Goal: Obtain resource: Download file/media

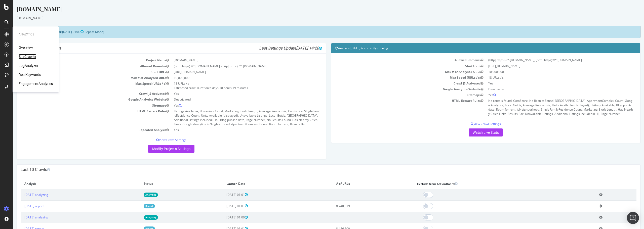
click at [33, 55] on div "SiteCrawler" at bounding box center [28, 56] width 18 height 5
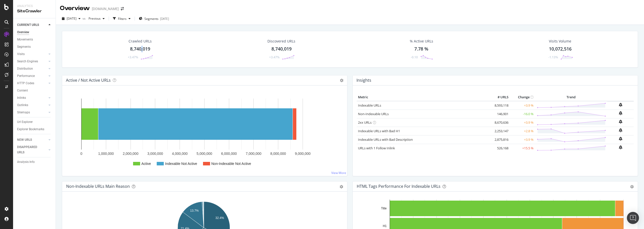
click at [142, 47] on div "8,740,019" at bounding box center [140, 49] width 20 height 7
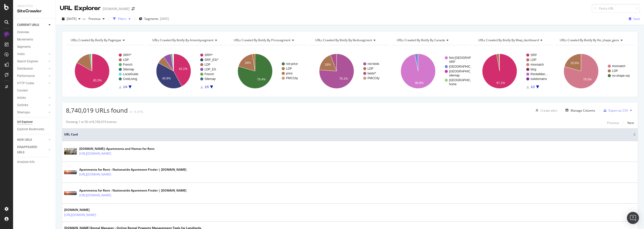
click at [127, 19] on div "Filters" at bounding box center [122, 19] width 9 height 4
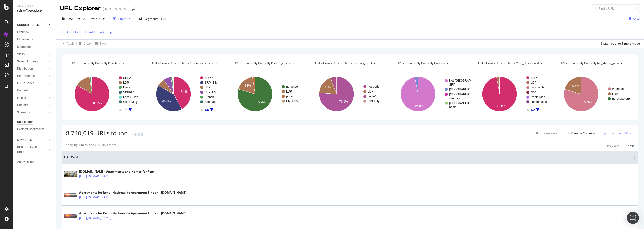
click at [71, 32] on div "Add Filter" at bounding box center [73, 32] width 13 height 4
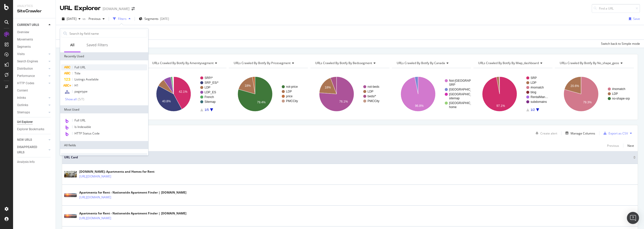
click at [82, 65] on div "Full URL" at bounding box center [104, 67] width 86 height 6
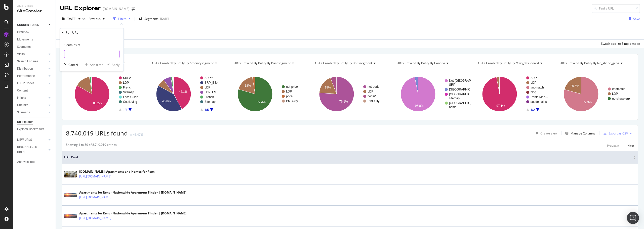
click at [84, 56] on input "text" at bounding box center [91, 54] width 55 height 8
type input "-[GEOGRAPHIC_DATA]/"
click at [117, 65] on div "Apply" at bounding box center [116, 65] width 8 height 4
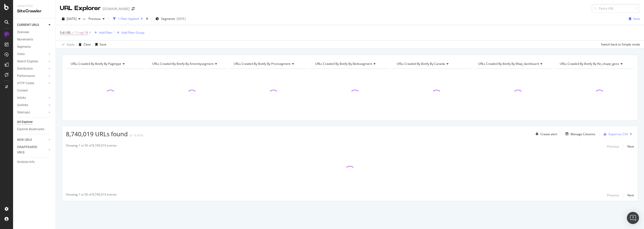
click at [117, 65] on span "URLs Crawled By Botify By pagetype" at bounding box center [96, 64] width 51 height 4
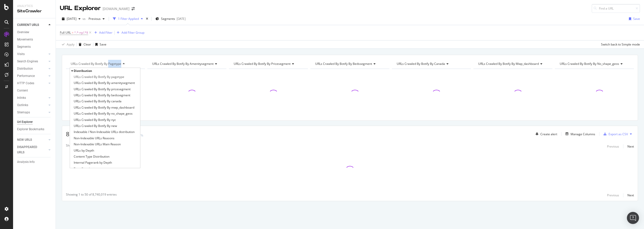
drag, startPoint x: 117, startPoint y: 65, endPoint x: 131, endPoint y: 54, distance: 18.5
click at [125, 57] on div "URLs Crawled By Botify By pagetype Distribution URLs Crawled By Botify By paget…" at bounding box center [350, 88] width 576 height 66
click at [164, 40] on div "Full URL = ^.*-ny/.*$ Add Filter Add Filter Group" at bounding box center [350, 32] width 580 height 15
click at [174, 16] on div "Segments [DATE]" at bounding box center [171, 19] width 30 height 8
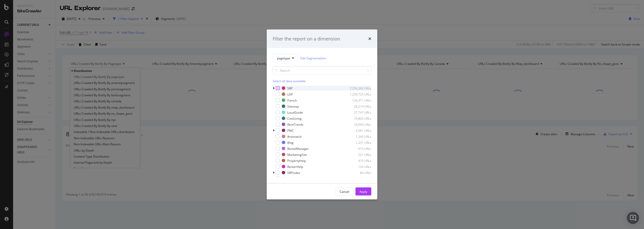
click at [279, 90] on div "modal" at bounding box center [278, 88] width 4 height 4
drag, startPoint x: 366, startPoint y: 191, endPoint x: 364, endPoint y: 185, distance: 6.4
click at [366, 191] on div "Apply" at bounding box center [364, 192] width 8 height 4
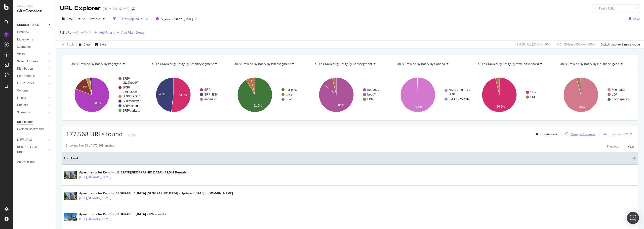
click at [577, 134] on div "Manage Columns" at bounding box center [583, 134] width 25 height 4
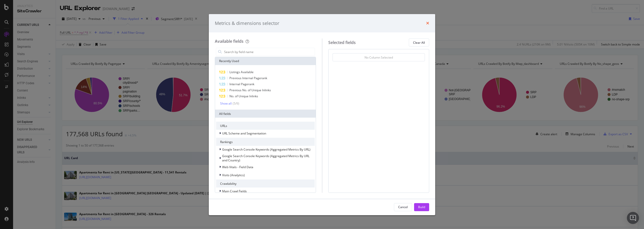
click at [428, 24] on icon "times" at bounding box center [427, 23] width 3 height 4
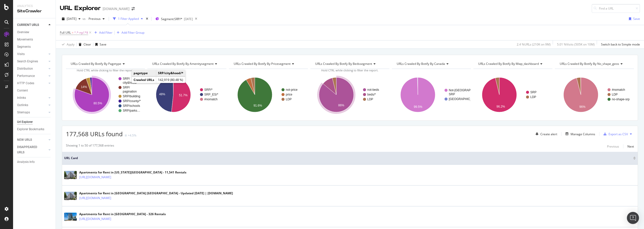
click at [127, 80] on text "SRP/" at bounding box center [126, 79] width 7 height 4
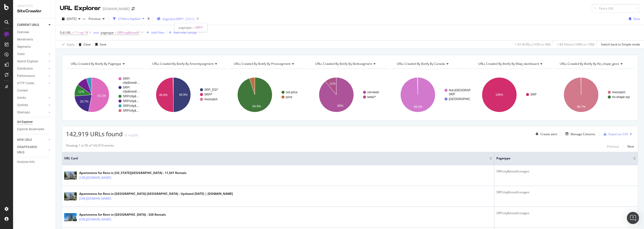
click at [184, 18] on span "Segment: SRP/*" at bounding box center [173, 19] width 21 height 4
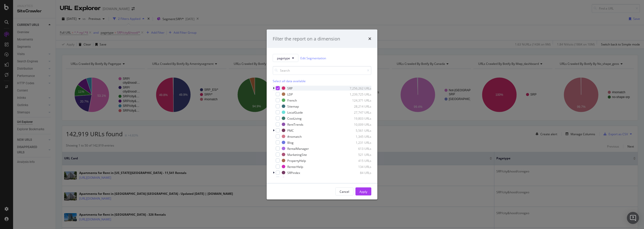
click at [273, 89] on icon "modal" at bounding box center [274, 88] width 2 height 3
click at [279, 94] on div "modal" at bounding box center [281, 94] width 4 height 4
click at [280, 113] on icon "modal" at bounding box center [281, 112] width 2 height 3
drag, startPoint x: 281, startPoint y: 118, endPoint x: 281, endPoint y: 122, distance: 3.6
click at [281, 119] on icon "modal" at bounding box center [281, 118] width 2 height 3
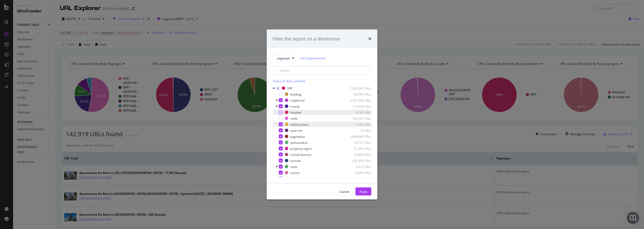
click at [281, 124] on icon "modal" at bounding box center [281, 124] width 2 height 3
drag, startPoint x: 281, startPoint y: 129, endPoint x: 281, endPoint y: 131, distance: 2.5
click at [281, 130] on div "modal" at bounding box center [281, 131] width 4 height 4
click at [281, 136] on icon "modal" at bounding box center [281, 136] width 2 height 3
drag, startPoint x: 281, startPoint y: 142, endPoint x: 281, endPoint y: 146, distance: 4.0
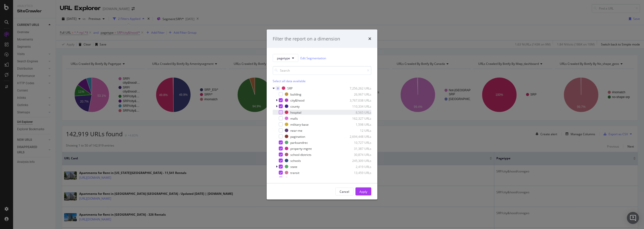
click at [281, 142] on icon "modal" at bounding box center [281, 142] width 2 height 3
click at [282, 149] on icon "modal" at bounding box center [281, 148] width 2 height 3
click at [280, 156] on icon "modal" at bounding box center [281, 155] width 2 height 3
drag, startPoint x: 281, startPoint y: 160, endPoint x: 280, endPoint y: 165, distance: 4.8
click at [280, 160] on icon "modal" at bounding box center [281, 161] width 2 height 3
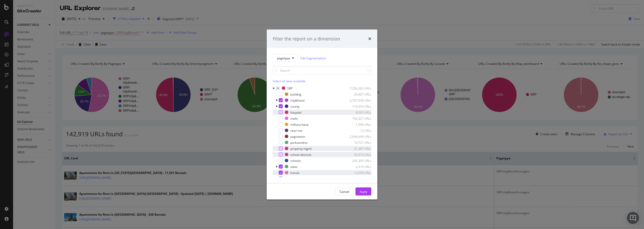
drag, startPoint x: 280, startPoint y: 166, endPoint x: 281, endPoint y: 174, distance: 8.8
click at [280, 166] on icon "modal" at bounding box center [281, 167] width 2 height 3
click at [281, 173] on icon "modal" at bounding box center [281, 173] width 2 height 3
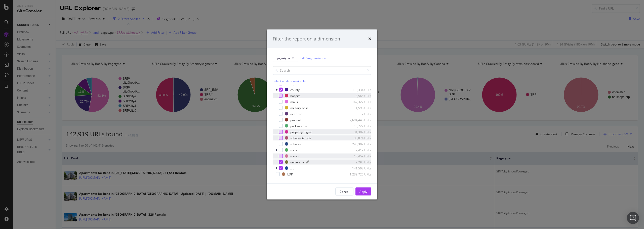
scroll to position [25, 0]
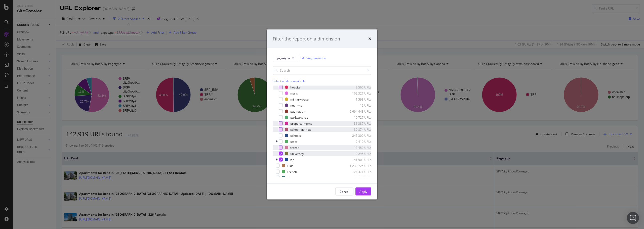
click at [280, 154] on icon "modal" at bounding box center [281, 154] width 2 height 3
click at [280, 160] on icon "modal" at bounding box center [281, 160] width 2 height 3
click at [370, 191] on button "Apply" at bounding box center [364, 192] width 16 height 8
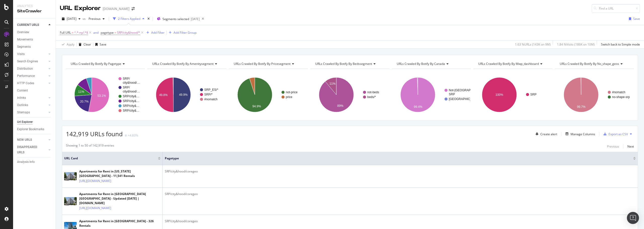
drag, startPoint x: 214, startPoint y: 145, endPoint x: 216, endPoint y: 147, distance: 3.2
click at [214, 144] on div "Showing 1 to 50 of 142,919 entries Previous Next" at bounding box center [350, 146] width 576 height 6
click at [79, 32] on span "^.*-ny/.*$" at bounding box center [81, 32] width 14 height 7
click at [72, 54] on input "-[GEOGRAPHIC_DATA]/" at bounding box center [88, 54] width 48 height 8
click at [93, 53] on input "-[GEOGRAPHIC_DATA]/" at bounding box center [88, 54] width 48 height 8
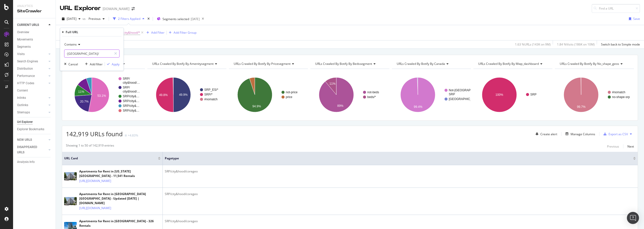
click at [90, 54] on input "-[GEOGRAPHIC_DATA]/" at bounding box center [88, 54] width 48 height 8
click at [175, 43] on div "Apply Clear Save 1.63 % URLs ( 143K on 9M ) 1.84 % Visits ( 186K on 10M ) Switc…" at bounding box center [350, 44] width 588 height 8
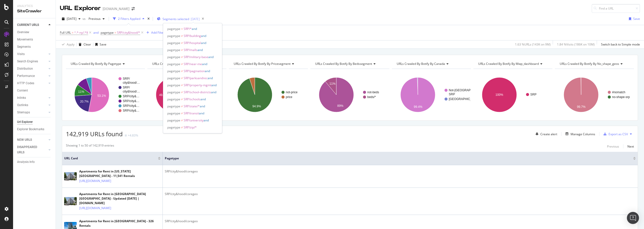
click at [188, 18] on span "Segments selected" at bounding box center [176, 19] width 27 height 4
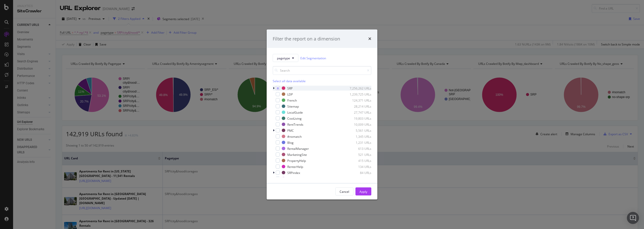
click at [275, 89] on div "modal" at bounding box center [274, 88] width 3 height 5
click at [276, 101] on icon "modal" at bounding box center [277, 100] width 2 height 3
click at [280, 100] on icon "modal" at bounding box center [281, 100] width 2 height 3
click at [284, 124] on div "modal" at bounding box center [284, 125] width 4 height 4
click at [358, 190] on button "Apply" at bounding box center [364, 192] width 16 height 8
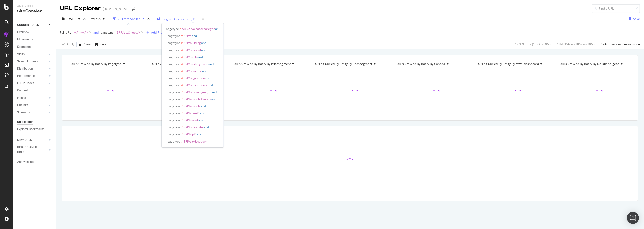
click at [189, 20] on span "Segments selected" at bounding box center [176, 19] width 27 height 4
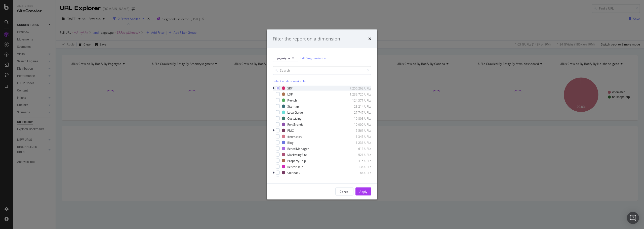
click at [274, 88] on icon "modal" at bounding box center [274, 88] width 2 height 3
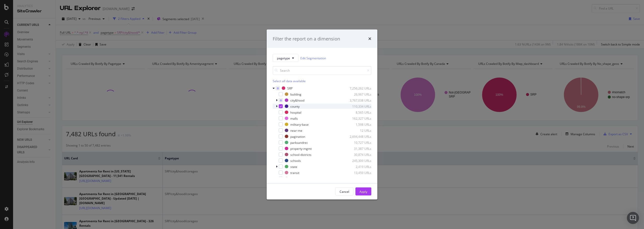
click at [279, 106] on div "modal" at bounding box center [281, 106] width 4 height 4
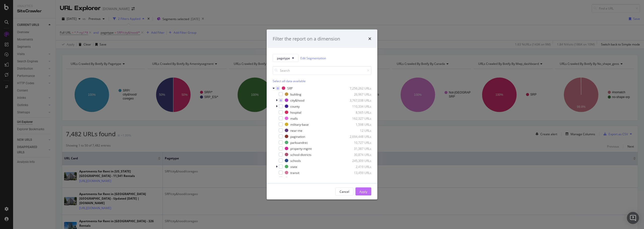
click at [362, 190] on div "Apply" at bounding box center [364, 192] width 8 height 4
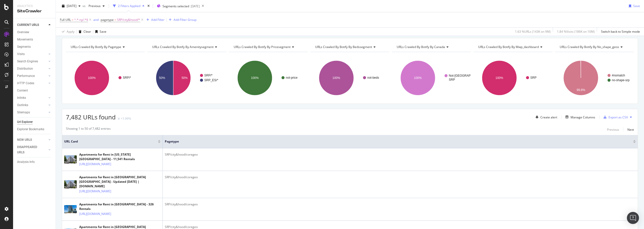
scroll to position [25, 0]
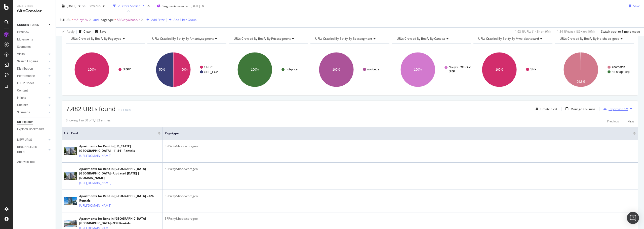
click at [611, 109] on div "Export as CSV" at bounding box center [618, 109] width 19 height 4
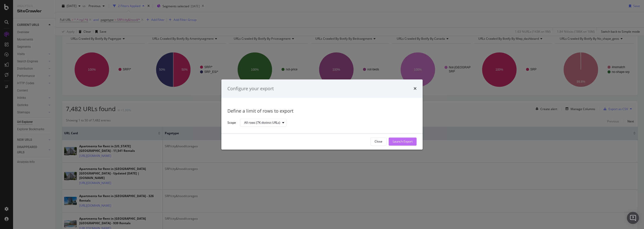
click at [400, 142] on div "Launch Export" at bounding box center [403, 142] width 20 height 4
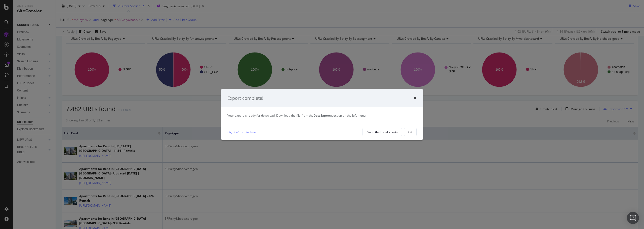
click at [391, 137] on div "Ok, don't remind me Go to the DataExports OK" at bounding box center [321, 132] width 201 height 16
click at [392, 134] on div "Go to the DataExports" at bounding box center [382, 132] width 31 height 7
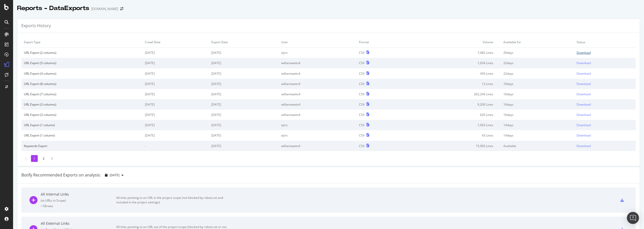
click at [580, 54] on div "Download" at bounding box center [584, 53] width 14 height 4
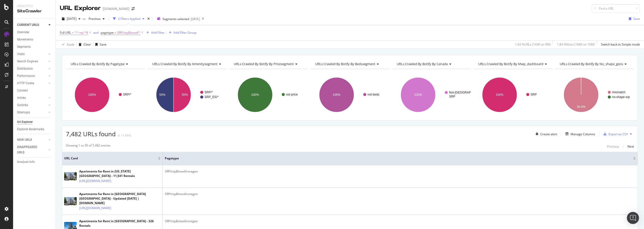
click at [81, 33] on span "^.*-ny/.*$" at bounding box center [81, 32] width 14 height 7
click at [78, 55] on input "-[GEOGRAPHIC_DATA]/" at bounding box center [88, 54] width 48 height 8
type input "pet-friendly"
click at [114, 62] on div "Apply" at bounding box center [116, 64] width 8 height 4
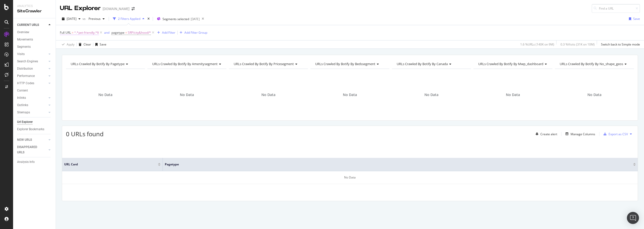
click at [83, 32] on span "^.*pet-friendly.*$" at bounding box center [86, 32] width 25 height 7
click at [76, 53] on input "pet-friendly" at bounding box center [88, 54] width 48 height 8
type input "near-me"
click at [117, 65] on div "Apply" at bounding box center [116, 64] width 8 height 4
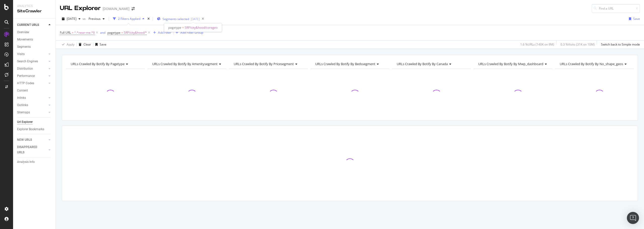
click at [189, 19] on span "Segments selected" at bounding box center [176, 19] width 27 height 4
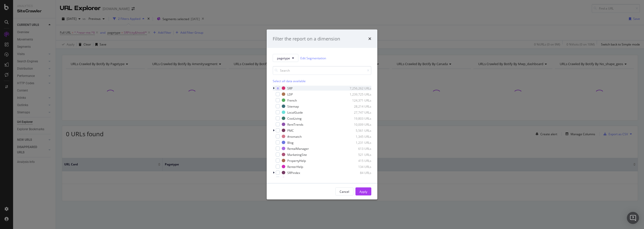
click at [274, 88] on icon "modal" at bounding box center [274, 88] width 2 height 3
click at [281, 131] on div "modal" at bounding box center [281, 131] width 4 height 4
click at [363, 190] on div "Apply" at bounding box center [364, 192] width 8 height 4
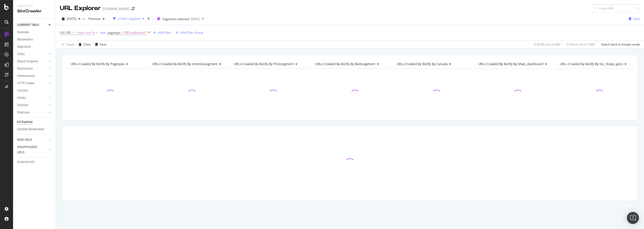
click at [148, 32] on icon at bounding box center [149, 32] width 4 height 5
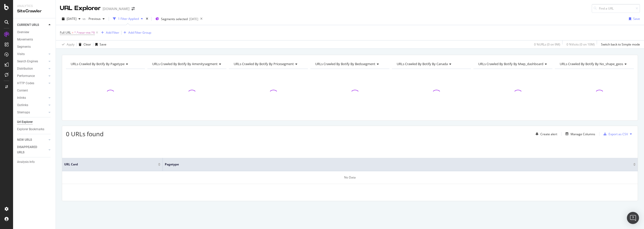
drag, startPoint x: 98, startPoint y: 33, endPoint x: 106, endPoint y: 36, distance: 9.1
click at [98, 32] on icon at bounding box center [97, 32] width 4 height 5
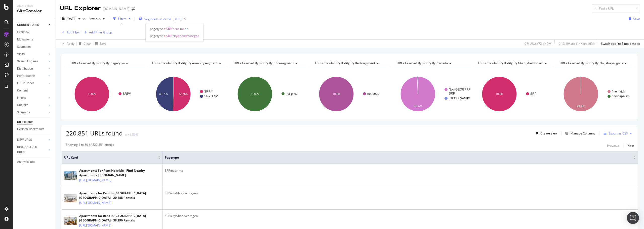
click at [171, 20] on span "Segments selected" at bounding box center [157, 19] width 27 height 4
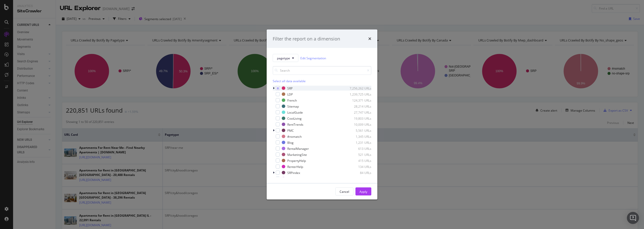
click at [274, 89] on icon "modal" at bounding box center [274, 88] width 2 height 3
click at [275, 100] on div "city&hood 3,767,038 URLs" at bounding box center [322, 100] width 99 height 5
click at [283, 124] on icon "modal" at bounding box center [284, 124] width 2 height 3
click at [361, 191] on div "Apply" at bounding box center [364, 192] width 8 height 4
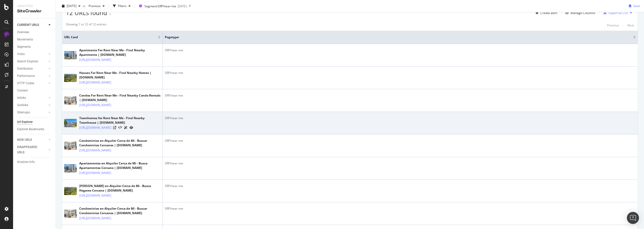
scroll to position [94, 0]
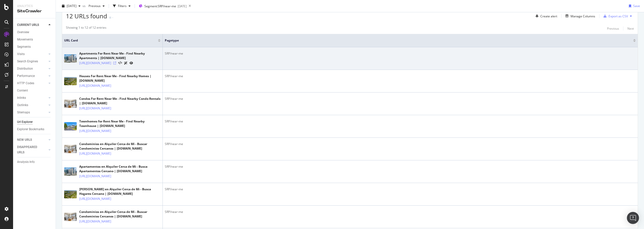
click at [116, 65] on icon at bounding box center [114, 63] width 3 height 3
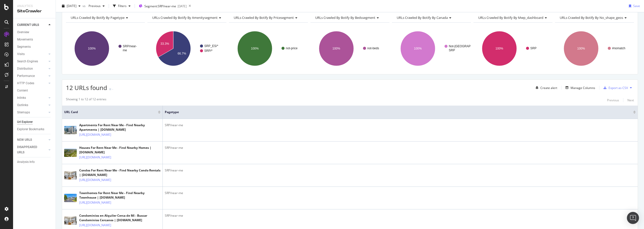
scroll to position [0, 0]
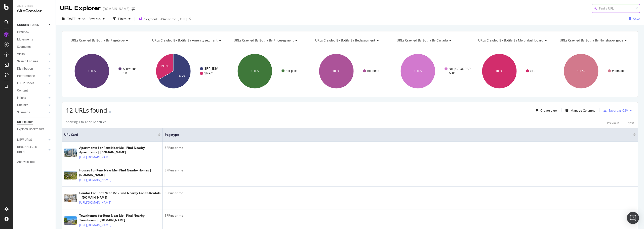
click at [624, 10] on input at bounding box center [616, 8] width 48 height 9
paste input "near-me"
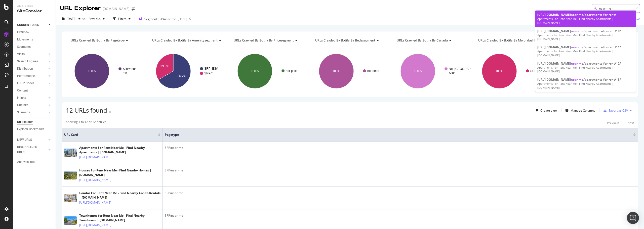
type input "near-me"
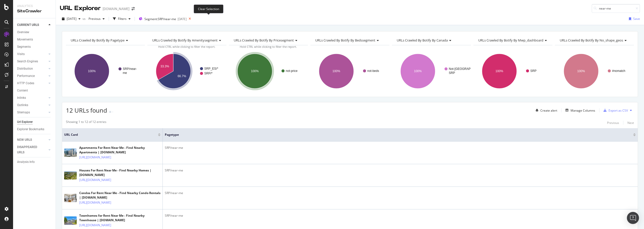
click at [193, 20] on icon at bounding box center [190, 18] width 6 height 7
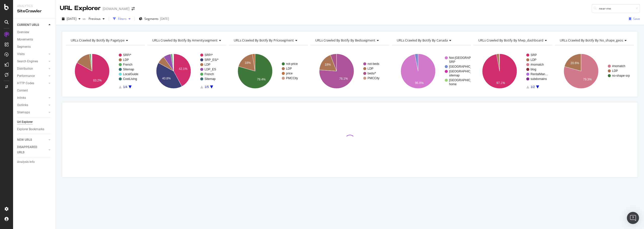
click at [127, 20] on div "Filters" at bounding box center [122, 19] width 9 height 4
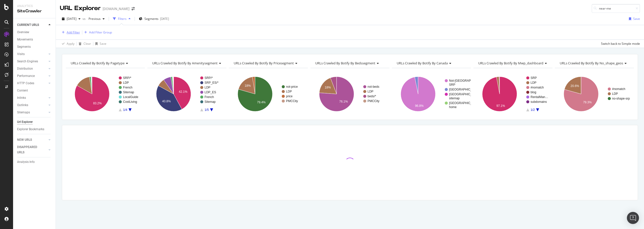
click at [72, 32] on div "Add Filter" at bounding box center [73, 32] width 13 height 4
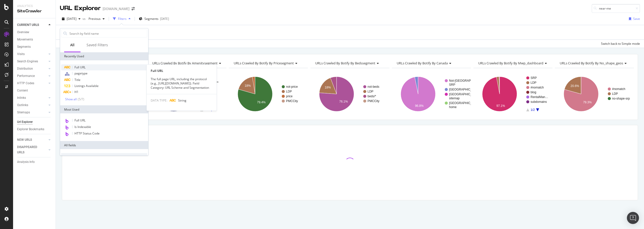
click at [84, 66] on span "Full URL" at bounding box center [80, 67] width 11 height 4
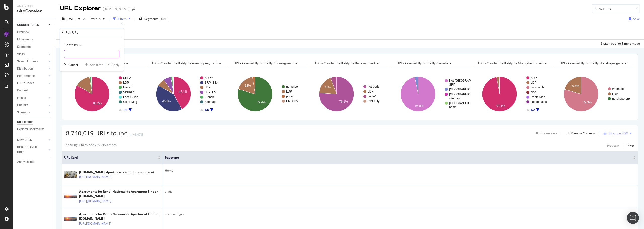
click at [75, 54] on input "text" at bounding box center [91, 54] width 55 height 8
paste input "near-me"
type input "near-me"
click at [114, 64] on div "Apply" at bounding box center [116, 65] width 8 height 4
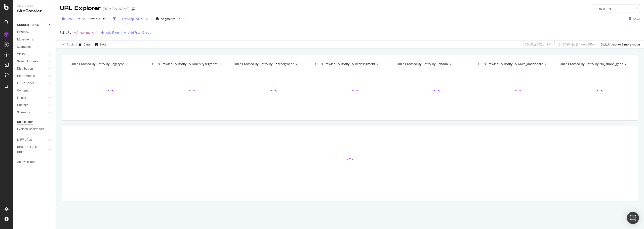
click at [77, 17] on span "[DATE]" at bounding box center [72, 19] width 10 height 4
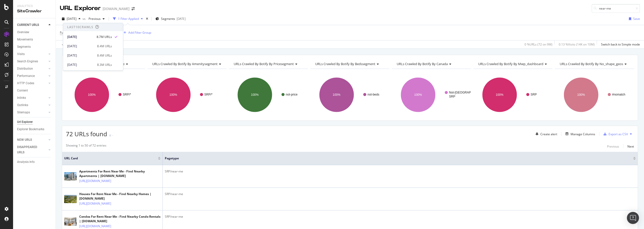
click at [152, 157] on span "URL Card" at bounding box center [110, 158] width 93 height 5
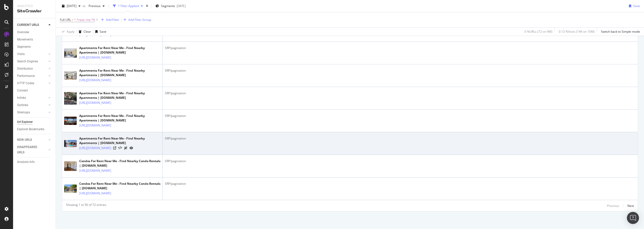
scroll to position [1337, 0]
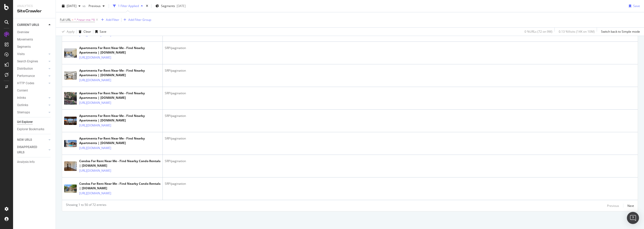
click at [631, 206] on div "Showing 1 to 50 of 72 entries Previous Next" at bounding box center [350, 206] width 576 height 6
click at [628, 206] on div "Next" at bounding box center [631, 206] width 7 height 4
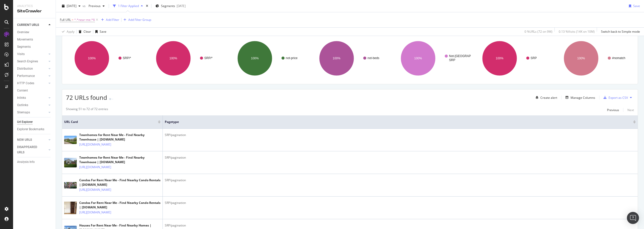
scroll to position [0, 0]
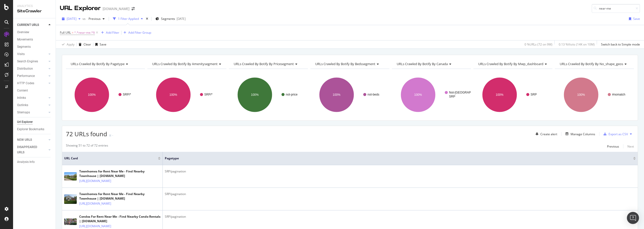
click at [83, 20] on div "button" at bounding box center [80, 18] width 6 height 3
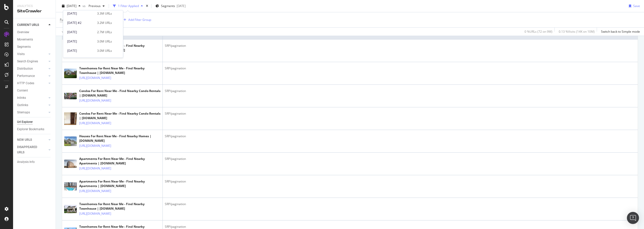
scroll to position [201, 0]
click at [83, 34] on div "[DATE]" at bounding box center [80, 35] width 27 height 5
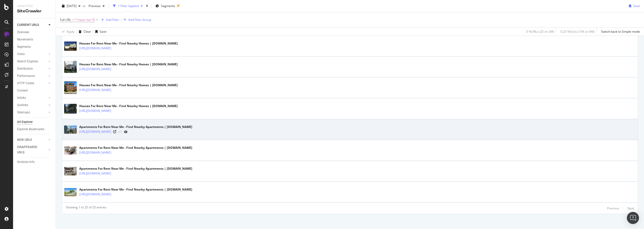
scroll to position [487, 0]
